Goal: Use online tool/utility

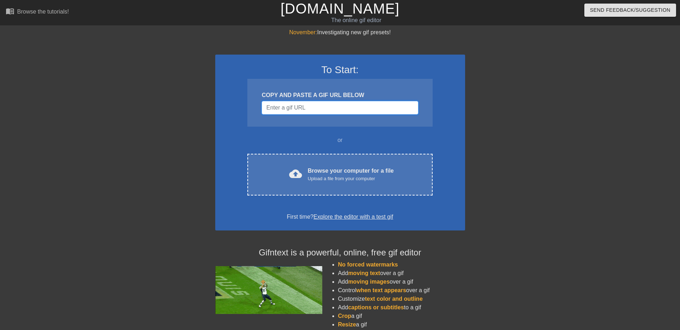
click at [356, 108] on input "Username" at bounding box center [339, 108] width 156 height 14
click at [345, 105] on input "Username" at bounding box center [339, 108] width 156 height 14
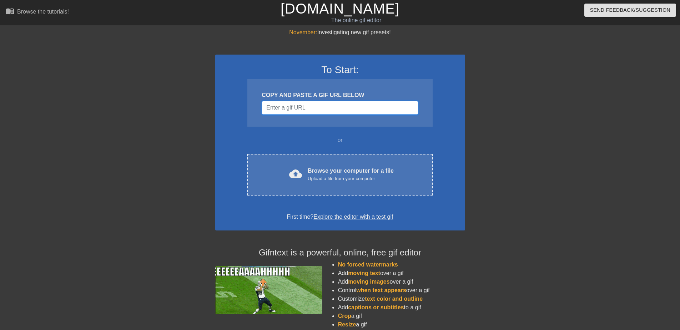
click at [345, 105] on input "Username" at bounding box center [339, 108] width 156 height 14
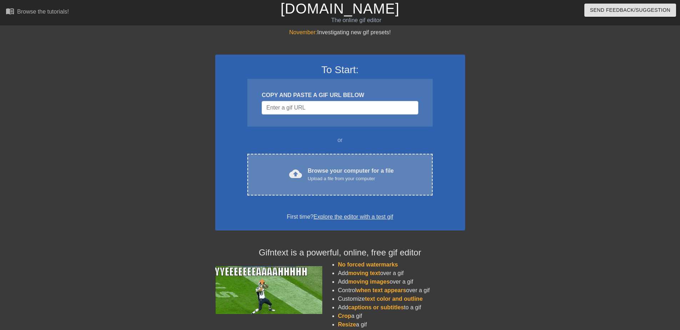
click at [326, 183] on div "cloud_upload Browse your computer for a file Upload a file from your computer C…" at bounding box center [339, 175] width 185 height 42
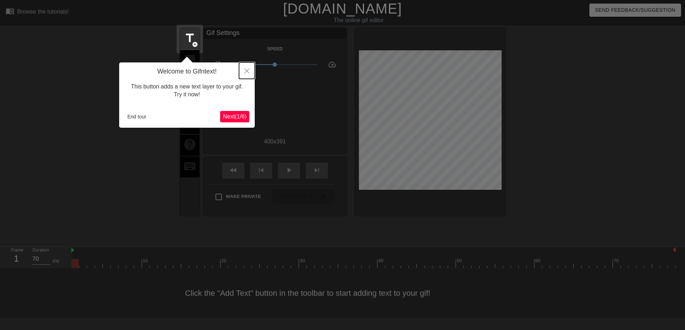
click at [247, 71] on icon "Close" at bounding box center [246, 70] width 5 height 5
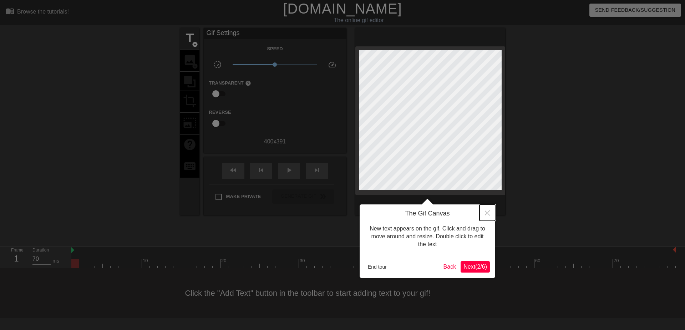
click at [484, 209] on button "Close" at bounding box center [487, 212] width 16 height 16
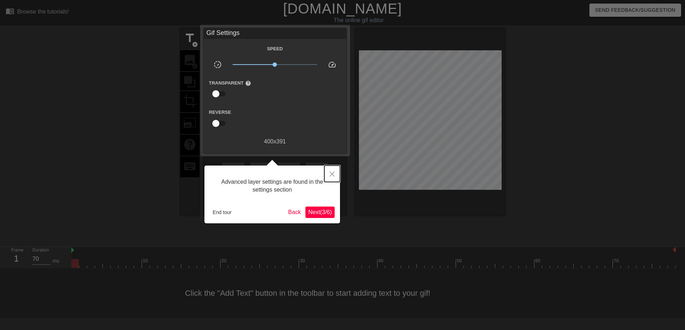
click at [334, 174] on icon "Close" at bounding box center [332, 174] width 5 height 5
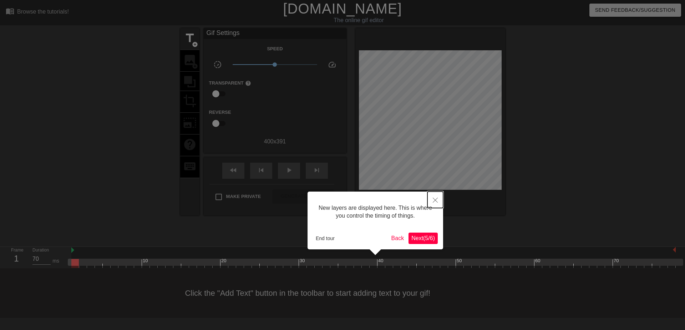
click at [434, 203] on button "Close" at bounding box center [435, 200] width 16 height 16
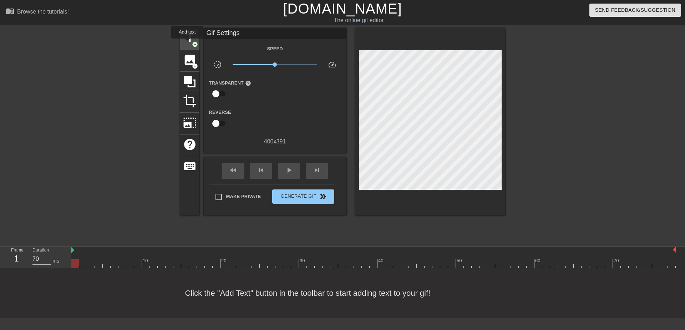
click at [187, 44] on span "title" at bounding box center [190, 38] width 14 height 14
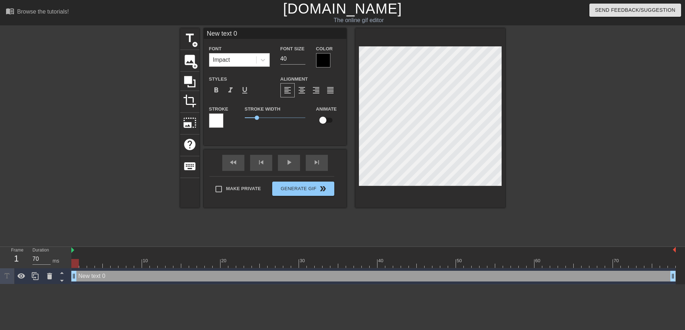
scroll to position [1, 2]
type input "New txt 0"
type textarea "New txt 0"
type input "New xt 0"
type textarea "New xt 0"
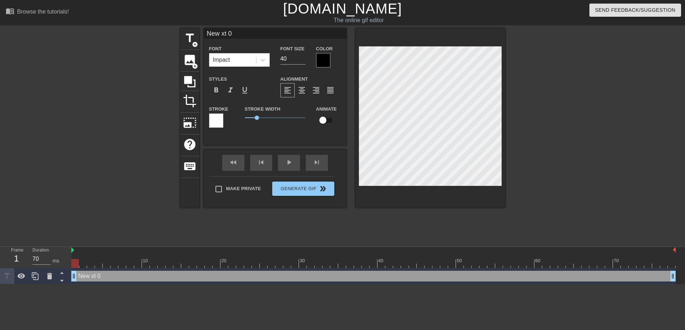
type input "Newxt 0"
type textarea "Newxt 0"
type input "Next 0"
type textarea "Next 0"
type input "Nxt 0"
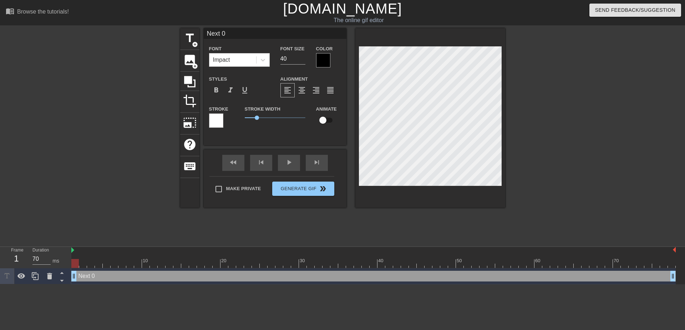
type textarea "Nxt 0"
type input "Nt 0"
type textarea "Nt 0"
type input "N 0"
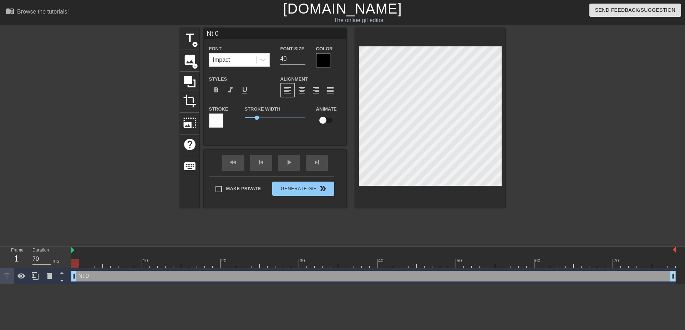
type textarea "N 0"
type input "N0"
type textarea "N0"
type input "N"
type textarea "N"
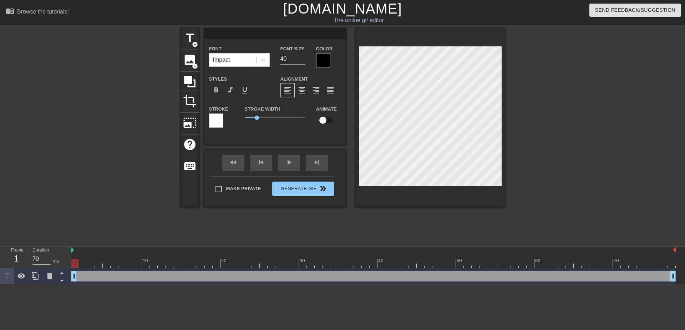
type input "г"
type textarea "г"
type input "гд"
type textarea "где"
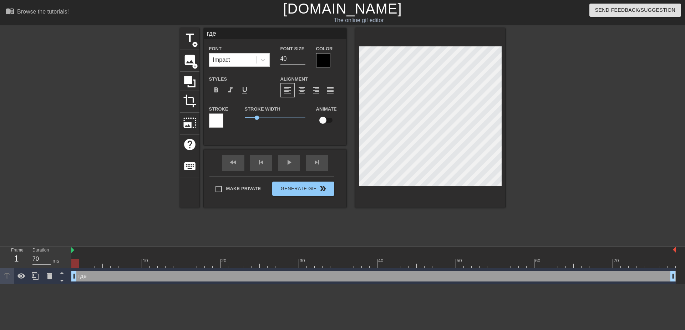
type input "где"
type textarea "где"
type input "где [PERSON_NAME]"
type textarea "где [PERSON_NAME]"
type input "где ко"
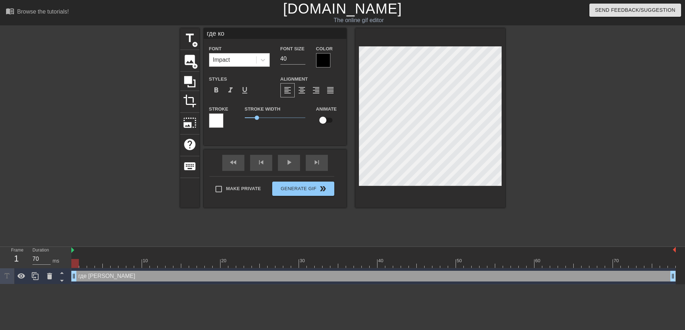
type textarea "где ко"
type input "где ком"
type textarea "где ком"
type input "где комм"
type textarea "где комм"
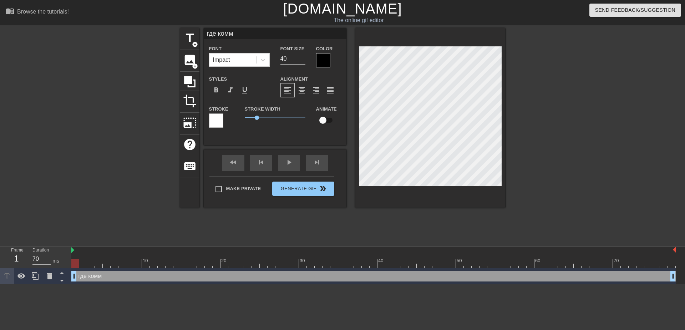
type input "где комме"
type textarea "где комме"
type input "где коммен"
type textarea "где коммен"
type input "где коммент"
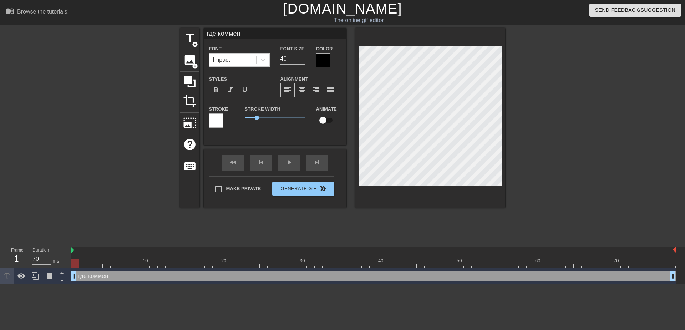
type textarea "где коммент"
type input "где коммент"
type textarea "где коммент"
type input "где коммент н"
type textarea "где коммент н"
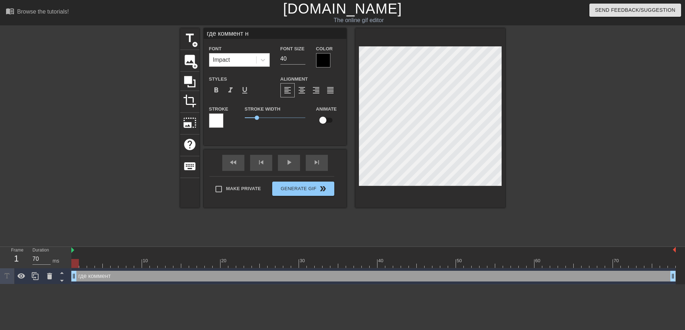
type input "где коммент не"
type textarea "где коммент не"
type input "где коммент н"
type textarea "где коммент н"
type input "где коммент"
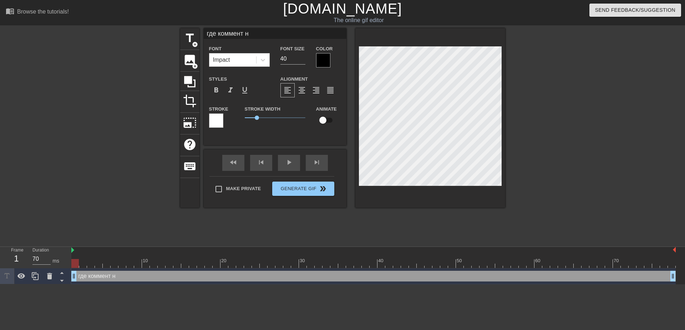
type textarea "где коммент"
type input "где коммент"
type textarea "где коммент"
type input "где коммент"
type textarea "где коммент"
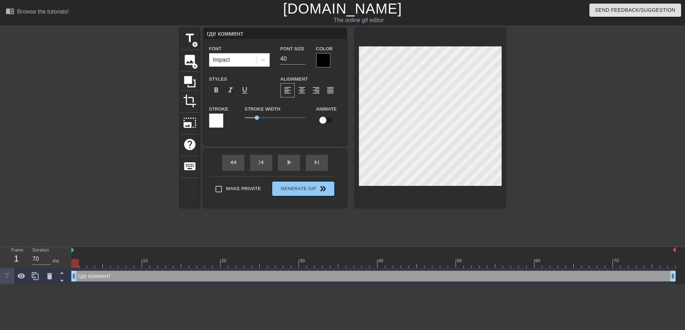
scroll to position [1, 1]
type input "где комментн"
type textarea "где коммент н"
type input "где комментне"
type textarea "где коммент не"
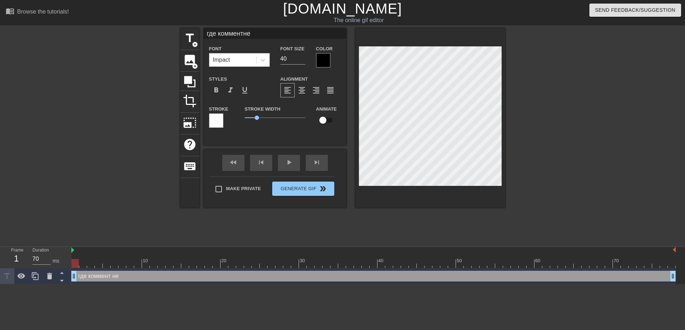
type input "где комментнем"
type textarea "где коммент нем"
type input "где комментнеме"
type textarea "где коммент неме"
type input "где комментнемез"
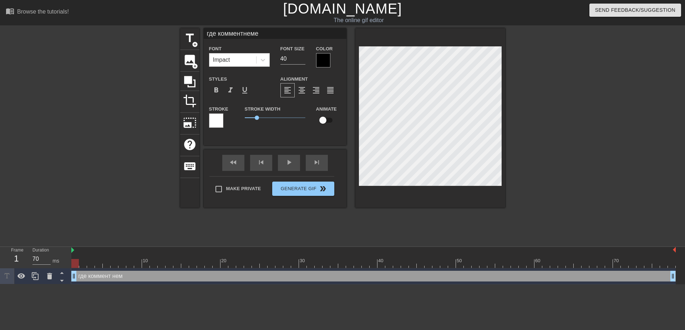
type textarea "где коммент немез"
type input "где комментнемези"
type textarea "где коммент немези"
type input "где комментнемезис"
type textarea "где коммент немезис"
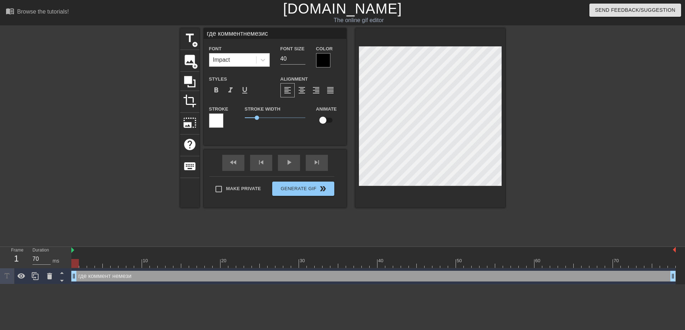
scroll to position [1, 2]
type input "где комментнемезиса"
type textarea "где коммент немезиса"
type input "где комментнемезиса?"
type textarea "где коммент немезиса?"
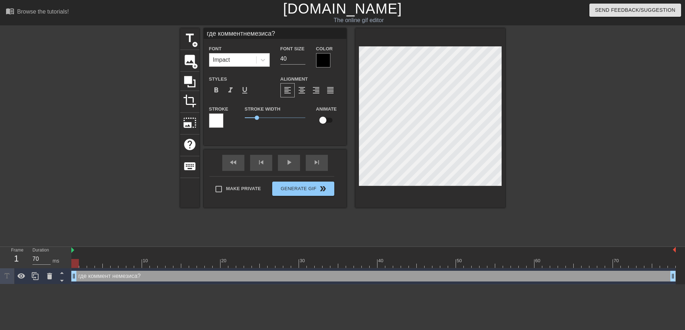
scroll to position [1, 2]
click at [555, 127] on div at bounding box center [567, 135] width 107 height 214
click at [318, 60] on div at bounding box center [323, 60] width 14 height 14
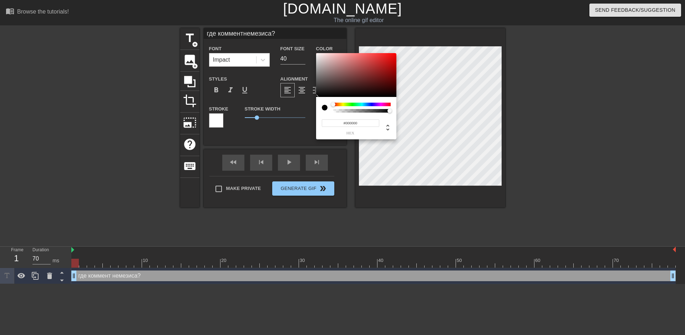
click at [323, 108] on div at bounding box center [325, 108] width 6 height 6
type input "где комментнемезиса?"
type input "#C2ADAD"
type input "где комментнемезиса?"
type input "#C2AFAF"
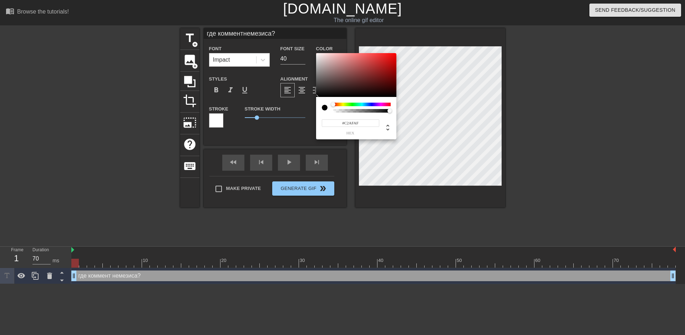
type input "где комментнемезиса?"
type input "#DDD0D0"
type input "где комментнемезиса?"
type input "#E7DBDB"
type input "где комментнемезиса?"
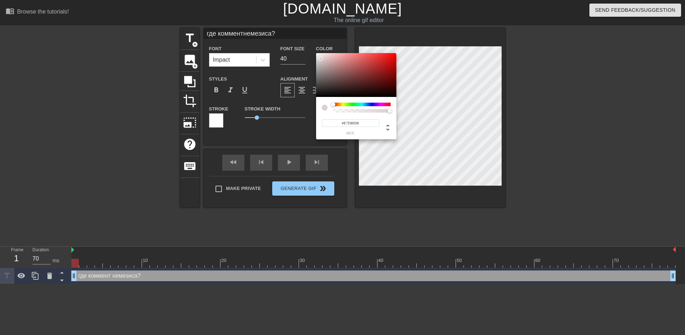
type input "#FFFFFF"
drag, startPoint x: 325, startPoint y: 63, endPoint x: 314, endPoint y: 51, distance: 16.9
click at [314, 51] on div "#FFFFFF hex" at bounding box center [342, 167] width 685 height 335
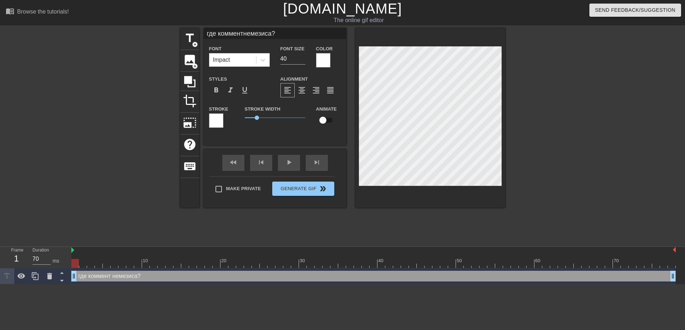
click at [320, 57] on div at bounding box center [323, 60] width 14 height 14
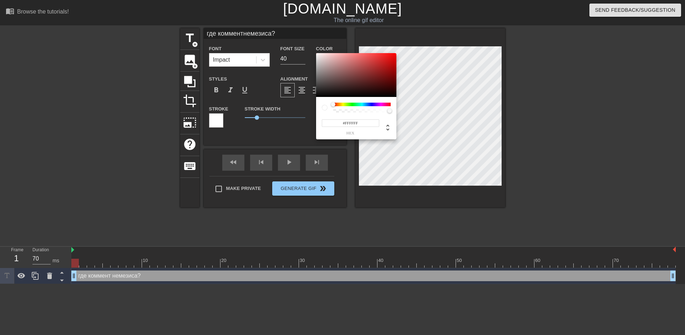
type input "где комментнемезиса?"
type input "#A18888"
type input "где комментнемезиса?"
type input "#BEA8A8"
type input "где комментнемезиса?"
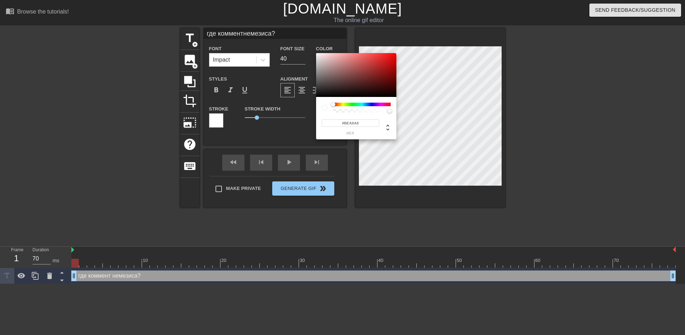
type input "#D5C1C1"
click at [323, 60] on div at bounding box center [356, 75] width 80 height 44
type input "где комментнемезиса?"
type input "#D9C5C5"
type input "где комментнемезиса?"
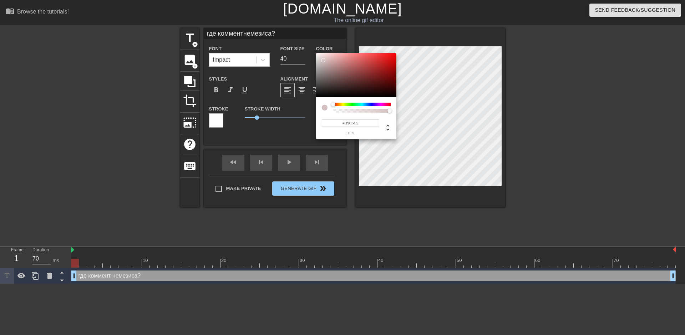
type input "#F0DADA"
type input "где комментнемезиса?"
type input "#FEE7E7"
type input "где комментнемезиса?"
type input "#FFE8E8"
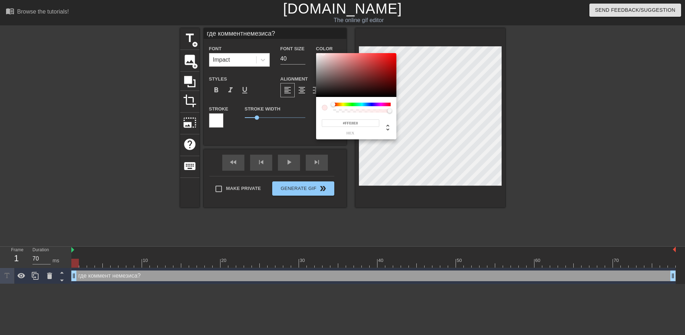
type input "где комментнемезиса?"
type input "#FFEBEB"
type input "где комментнемезиса?"
type input "#FFEDED"
type input "где комментнемезиса?"
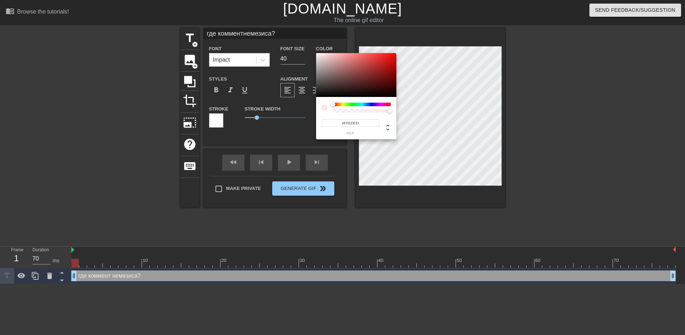
type input "#FFF0F0"
type input "где комментнемезиса?"
type input "#FFF2F2"
type input "где комментнемезиса?"
type input "#FFF5F5"
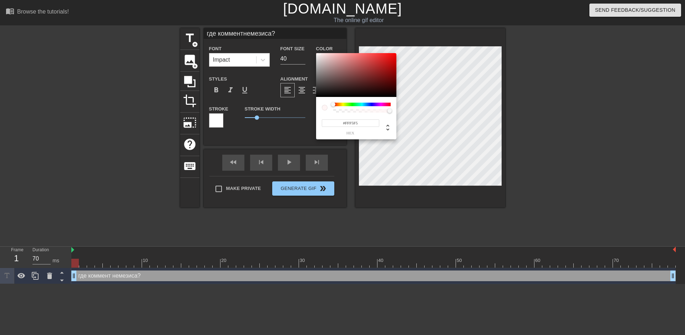
type input "где комментнемезиса?"
type input "#FFF8F8"
type input "где комментнемезиса?"
type input "#FFFAFA"
type input "где комментнемезиса?"
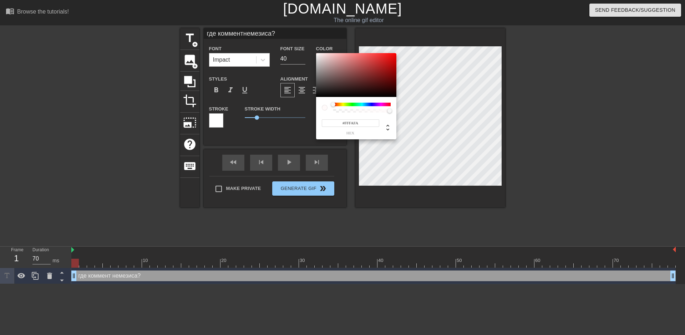
type input "#FFFCFC"
type input "где комментнемезиса?"
type input "#FFFFFF"
drag, startPoint x: 323, startPoint y: 60, endPoint x: 309, endPoint y: 39, distance: 25.8
click at [310, 39] on div "#FFFFFF hex" at bounding box center [342, 167] width 685 height 335
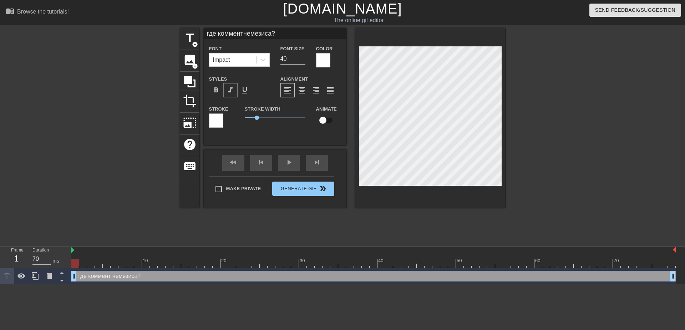
click at [230, 91] on span "format_italic" at bounding box center [230, 90] width 9 height 9
click at [231, 92] on span "format_italic" at bounding box center [230, 90] width 9 height 9
click at [254, 117] on span "0.8" at bounding box center [254, 118] width 4 height 4
type input "где комментнемезиса?"
drag, startPoint x: 254, startPoint y: 117, endPoint x: 258, endPoint y: 117, distance: 3.9
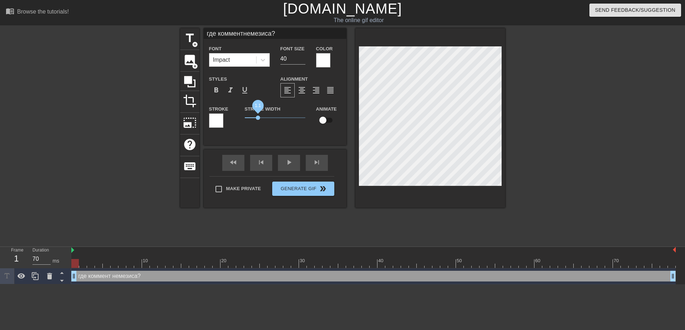
click at [258, 117] on span "1.1" at bounding box center [258, 118] width 4 height 4
click at [323, 121] on input "checkbox" at bounding box center [322, 120] width 41 height 14
checkbox input "true"
type input "где комментнемезиса?"
click at [325, 122] on input "checkbox" at bounding box center [329, 120] width 41 height 14
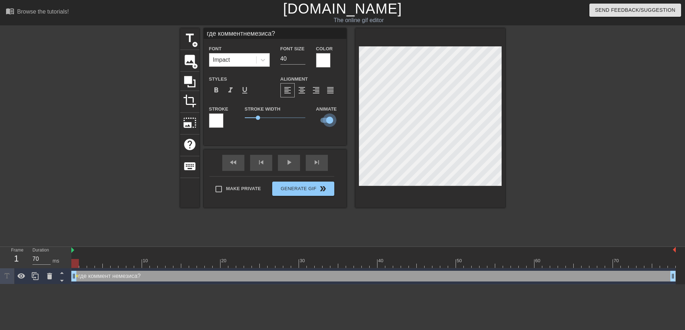
checkbox input "false"
click at [248, 52] on div "Font Impact" at bounding box center [239, 55] width 61 height 22
click at [260, 58] on icon at bounding box center [262, 59] width 7 height 7
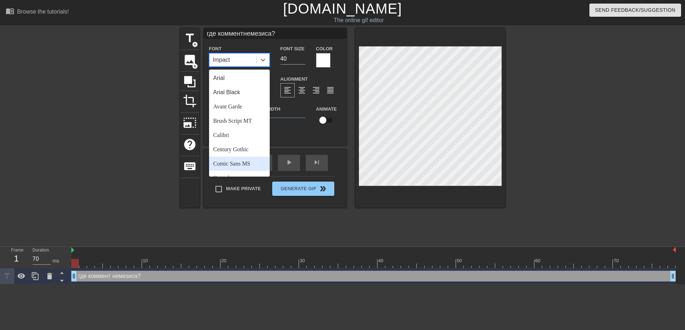
click at [246, 161] on div "Comic Sans MS" at bounding box center [239, 164] width 61 height 14
click at [243, 59] on div "Comic Sans MS" at bounding box center [231, 60] width 37 height 9
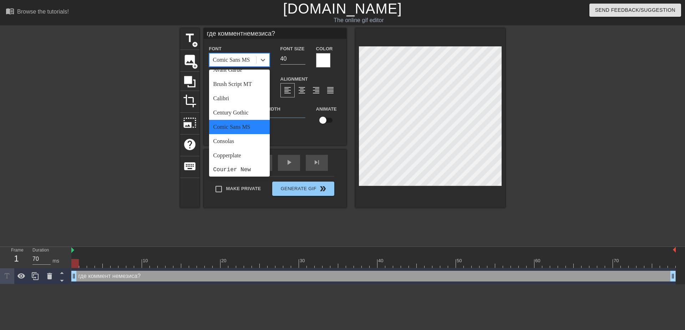
scroll to position [71, 0]
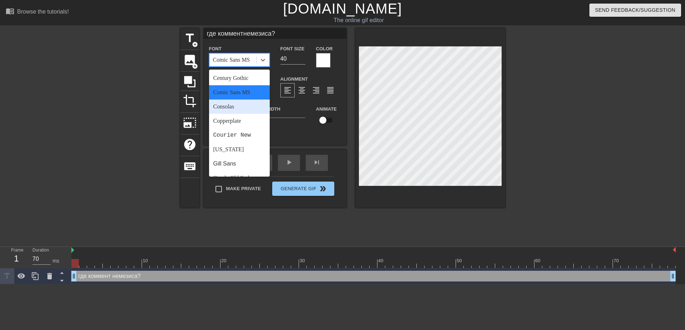
click at [246, 108] on div "Consolas" at bounding box center [239, 107] width 61 height 14
type input "где комментнемезиса?"
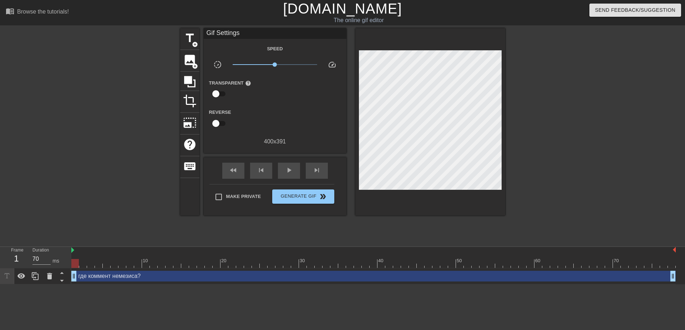
click at [577, 157] on div at bounding box center [567, 135] width 107 height 214
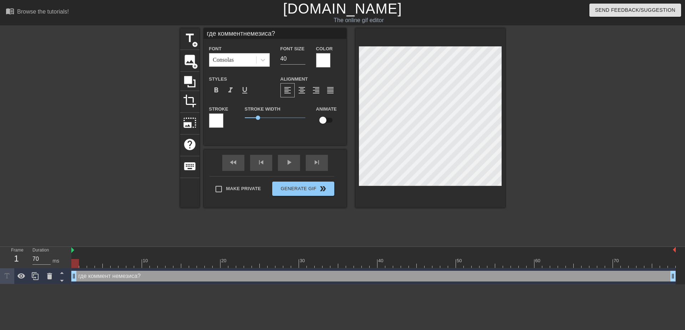
click at [535, 144] on div at bounding box center [567, 135] width 107 height 214
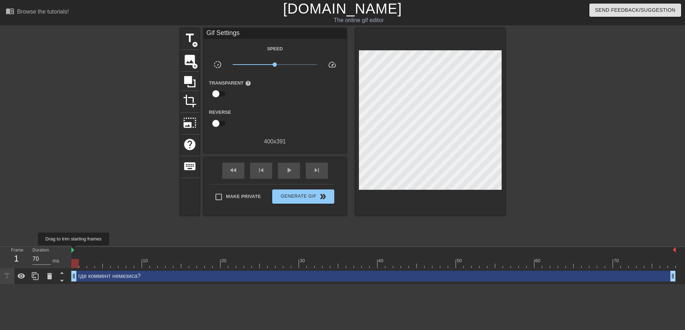
click at [74, 250] on img at bounding box center [72, 250] width 3 height 6
click at [559, 168] on div at bounding box center [567, 135] width 107 height 214
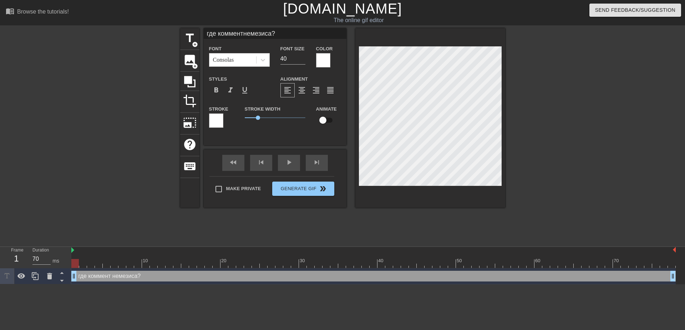
click at [564, 138] on div at bounding box center [567, 135] width 107 height 214
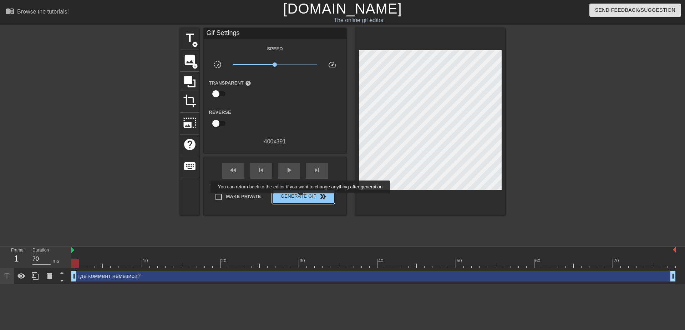
click at [301, 198] on span "Generate Gif double_arrow" at bounding box center [303, 196] width 56 height 9
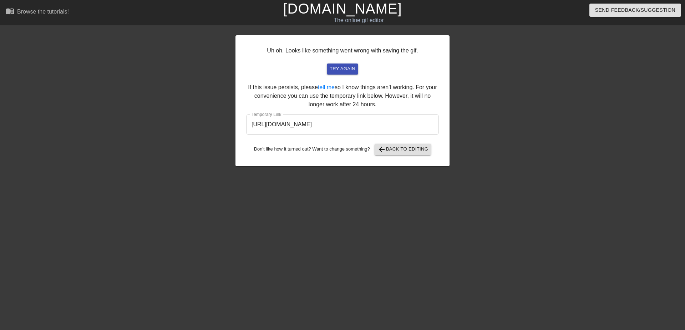
click at [390, 125] on input "[URL][DOMAIN_NAME]" at bounding box center [342, 125] width 192 height 20
click at [346, 123] on input "[URL][DOMAIN_NAME]" at bounding box center [342, 125] width 192 height 20
click at [411, 153] on span "arrow_back Back to Editing" at bounding box center [402, 149] width 51 height 9
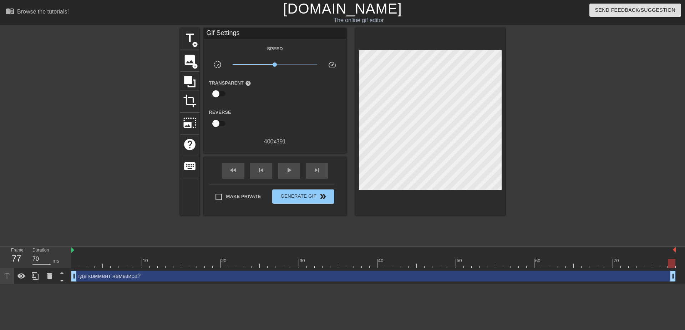
drag, startPoint x: 581, startPoint y: 0, endPoint x: 523, endPoint y: 116, distance: 129.7
click at [523, 116] on div at bounding box center [567, 135] width 107 height 214
